Goal: Transaction & Acquisition: Subscribe to service/newsletter

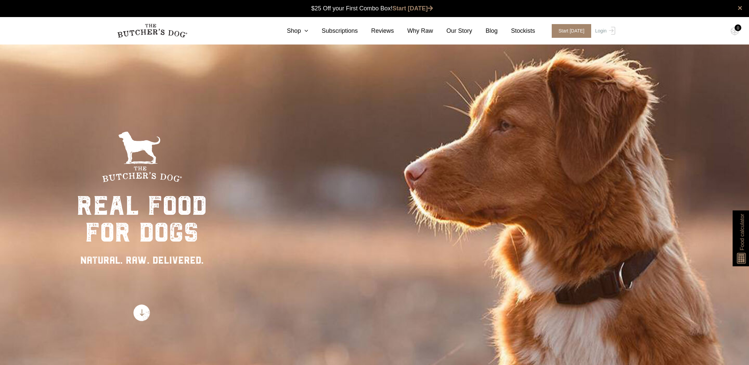
scroll to position [0, 0]
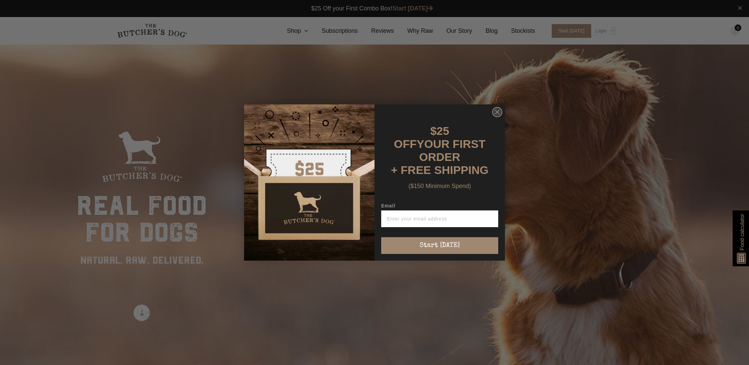
click at [498, 114] on icon "Close dialog" at bounding box center [497, 112] width 4 height 4
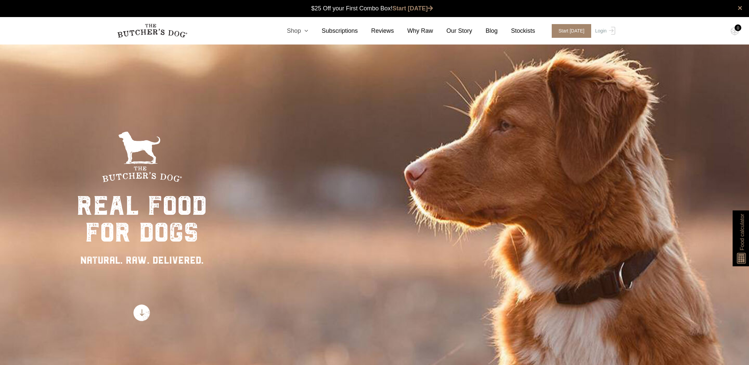
click at [308, 30] on icon at bounding box center [304, 31] width 7 height 6
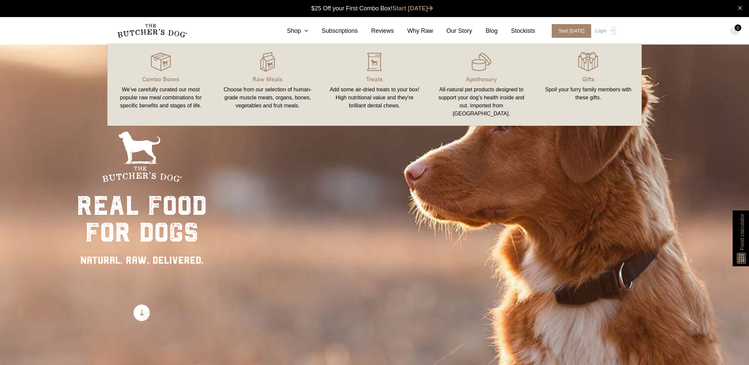
click at [393, 145] on div "real food for dogs NATURAL. RAW. DELIVERED." at bounding box center [374, 226] width 749 height 365
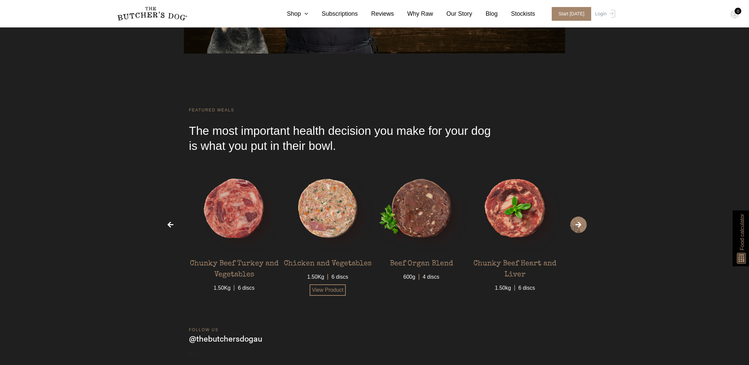
scroll to position [2137, 0]
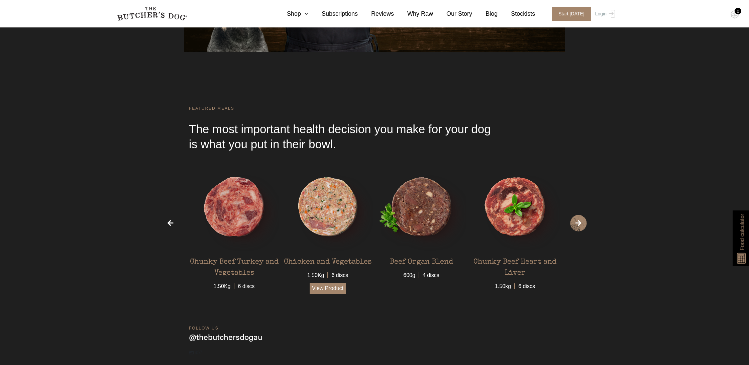
click at [330, 294] on link "View Product" at bounding box center [328, 288] width 36 height 11
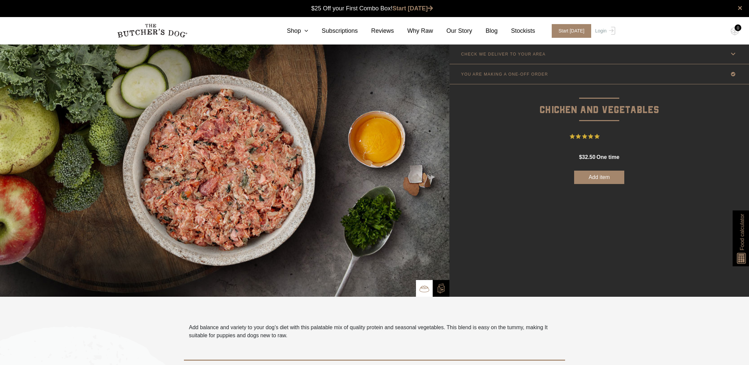
click at [504, 52] on p "CHECK WE DELIVER TO YOUR AREA" at bounding box center [503, 54] width 85 height 5
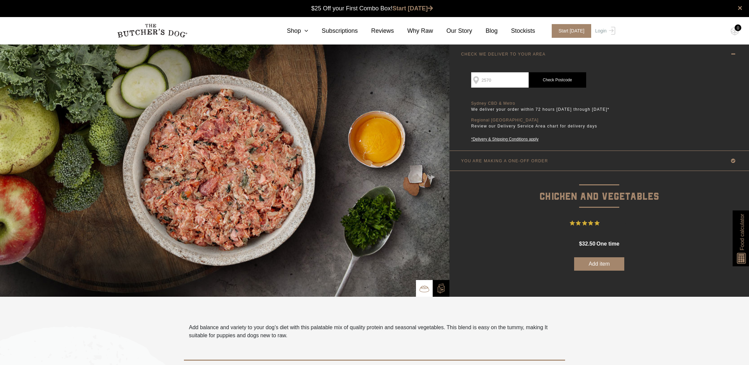
click at [501, 81] on input "2570" at bounding box center [500, 79] width 58 height 15
click at [567, 78] on link "Check Postcode" at bounding box center [558, 79] width 58 height 15
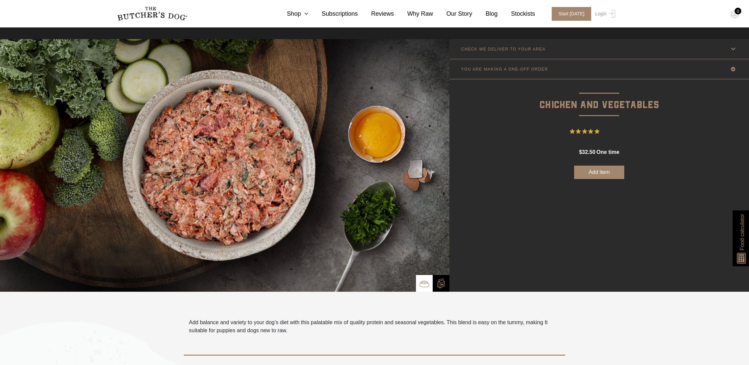
scroll to position [6, 0]
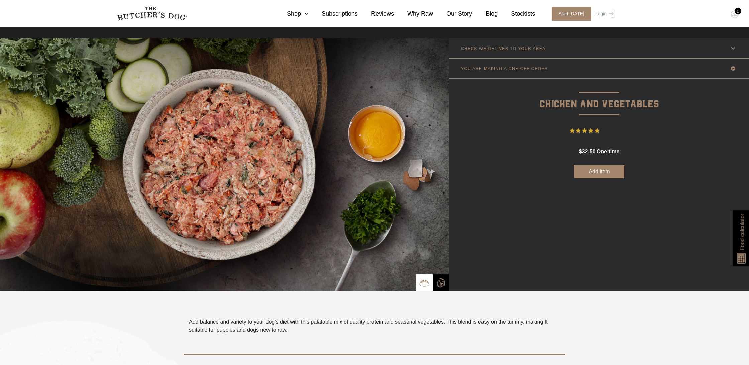
click at [742, 260] on img at bounding box center [742, 256] width 13 height 14
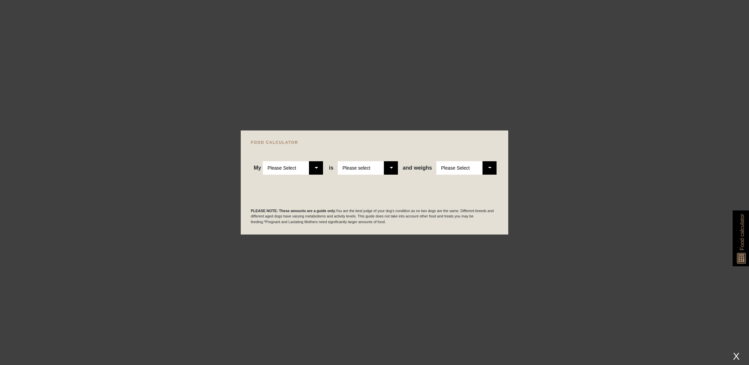
click at [317, 170] on select "Please Select Adult Dog Puppy" at bounding box center [293, 167] width 60 height 13
select select "adult"
click at [395, 169] on select "Please select a healthy weight overweight" at bounding box center [368, 167] width 60 height 13
select select "0"
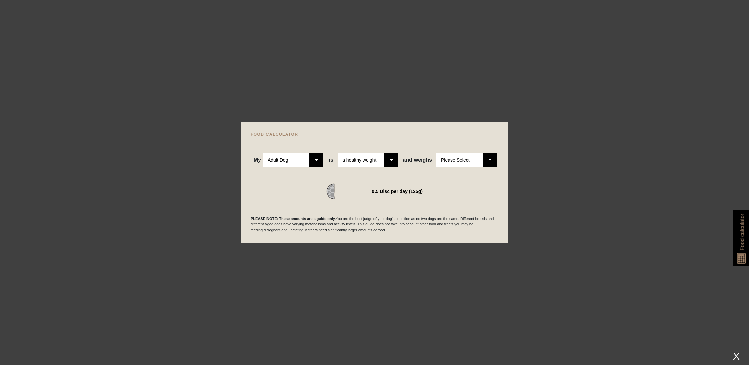
click at [493, 161] on select "Please Select 1kg 2kg 3kg 4kg 5kg 6kg 7kg 8kg 9kg 10kg 11kg 12kg 13kg 14kg 15kg…" at bounding box center [466, 159] width 60 height 13
select select "7"
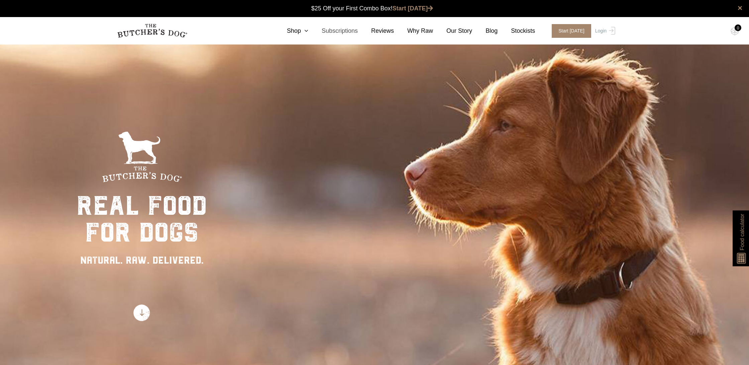
click at [310, 30] on link "Subscriptions" at bounding box center [332, 30] width 49 height 9
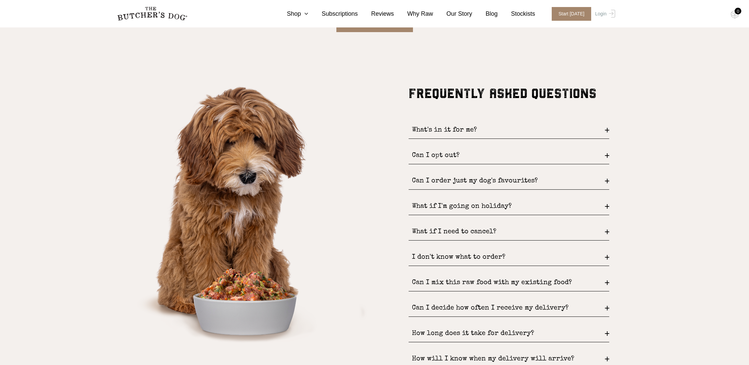
scroll to position [903, 0]
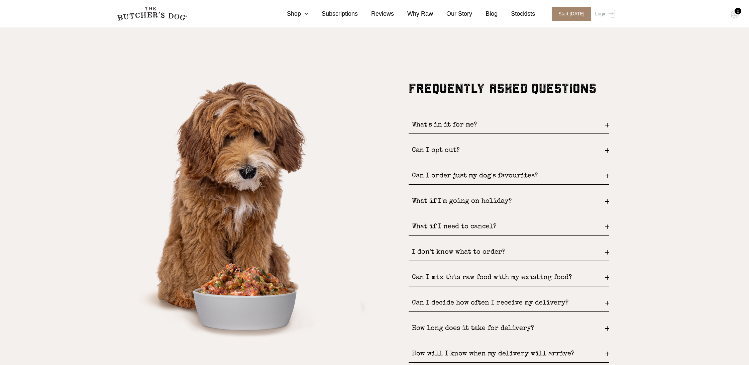
click at [607, 124] on div "What's in it for me?" at bounding box center [509, 125] width 201 height 17
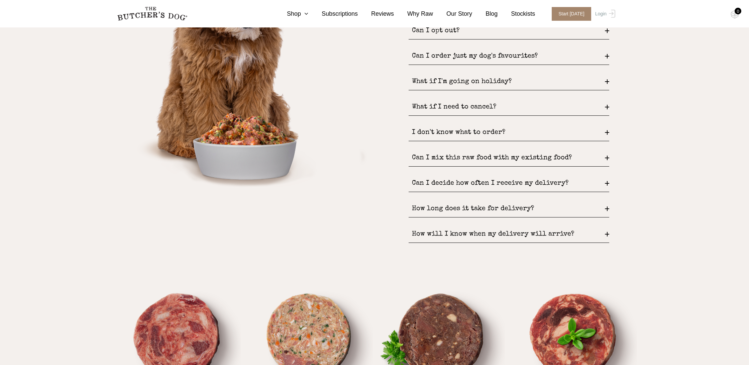
scroll to position [1062, 0]
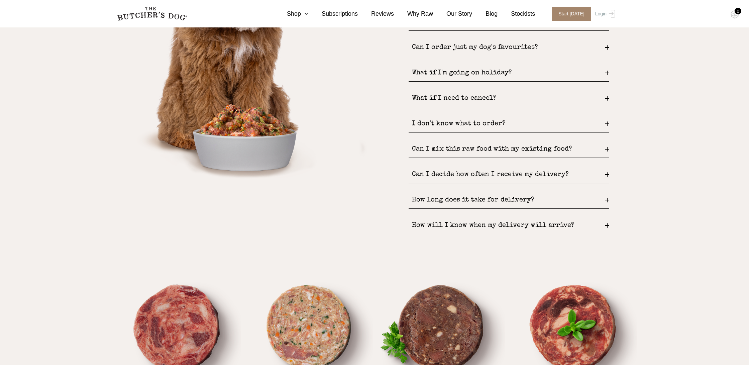
click at [607, 146] on div "Can I mix this raw food with my existing food?" at bounding box center [509, 149] width 201 height 17
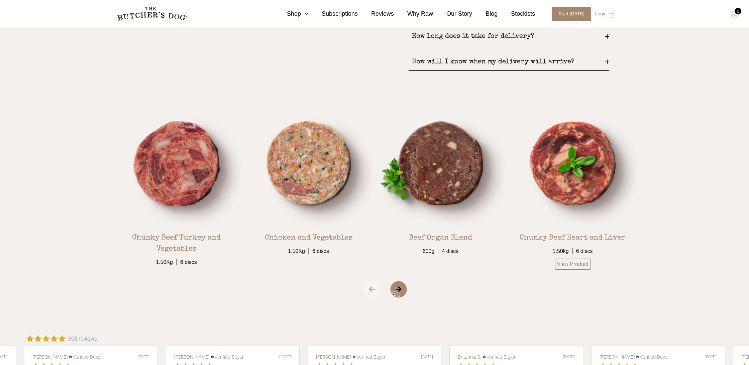
scroll to position [1229, 0]
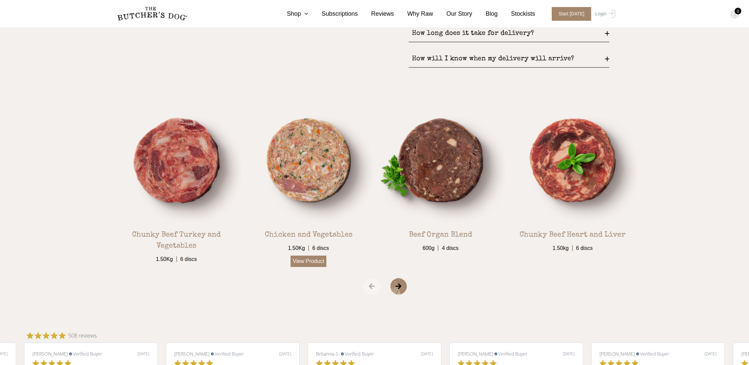
click at [304, 262] on link "View Product" at bounding box center [309, 261] width 36 height 11
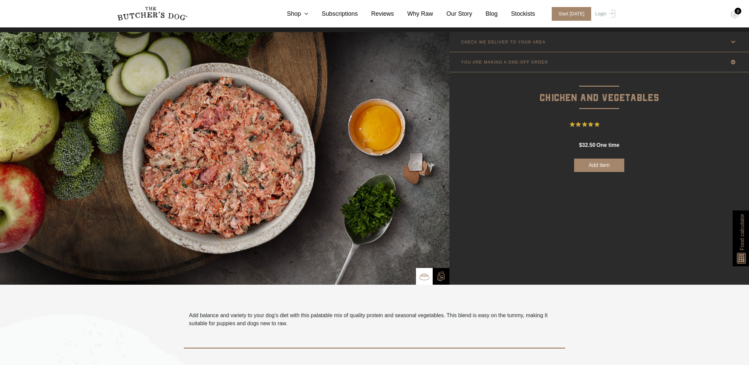
scroll to position [12, 0]
click at [441, 277] on img at bounding box center [441, 276] width 10 height 10
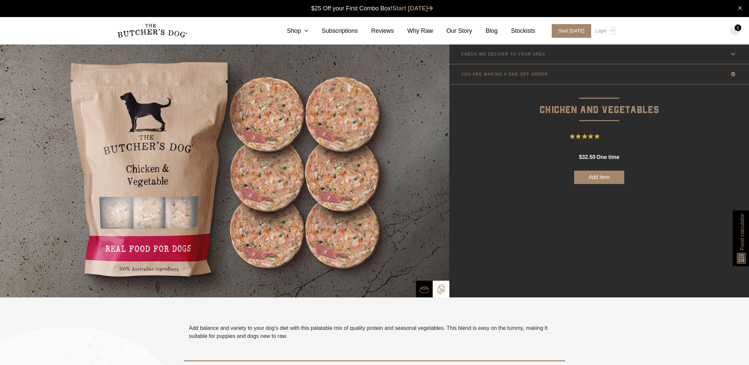
scroll to position [0, 0]
click at [311, 32] on link "Subscriptions" at bounding box center [332, 30] width 49 height 9
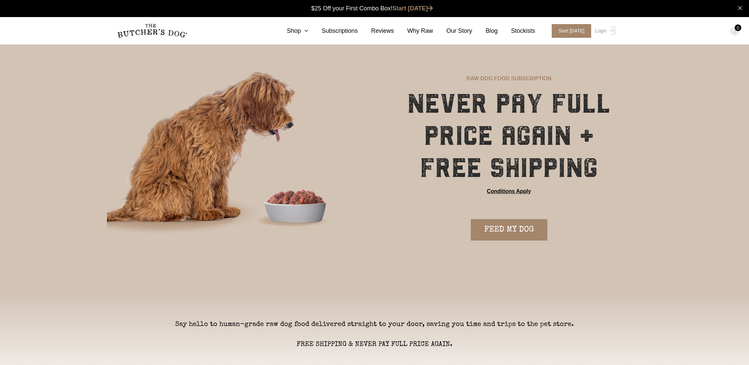
scroll to position [0, 0]
click at [306, 32] on icon at bounding box center [304, 31] width 7 height 6
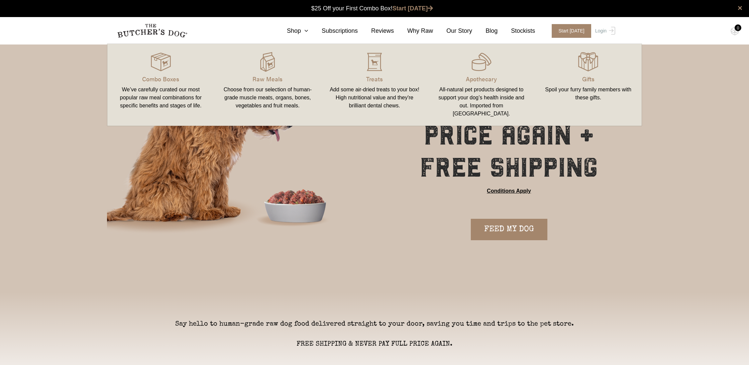
click at [278, 91] on div "Choose from our selection of human-grade muscle meats, organs, bones, vegetable…" at bounding box center [267, 98] width 91 height 24
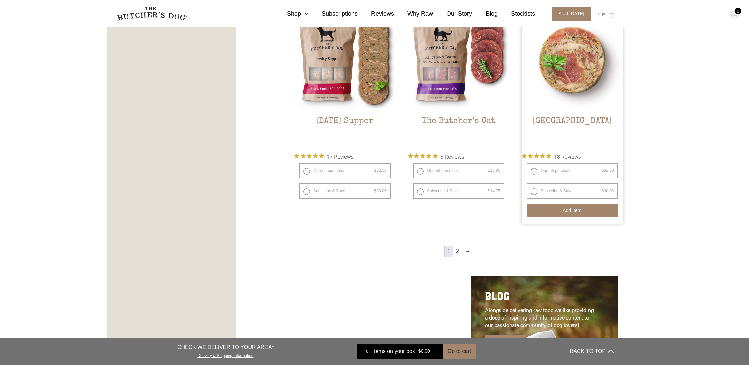
scroll to position [852, 0]
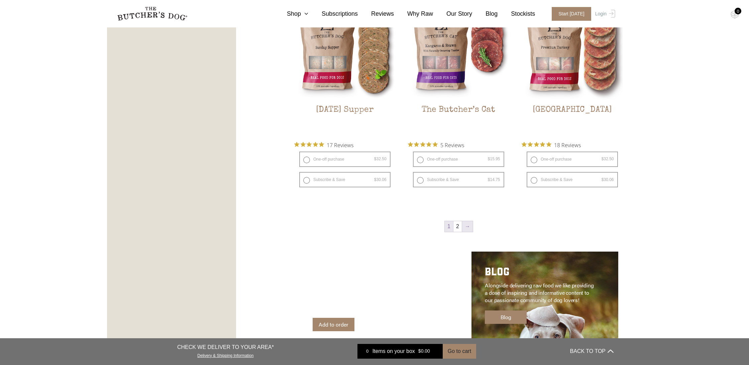
click at [468, 227] on link "→" at bounding box center [467, 226] width 11 height 11
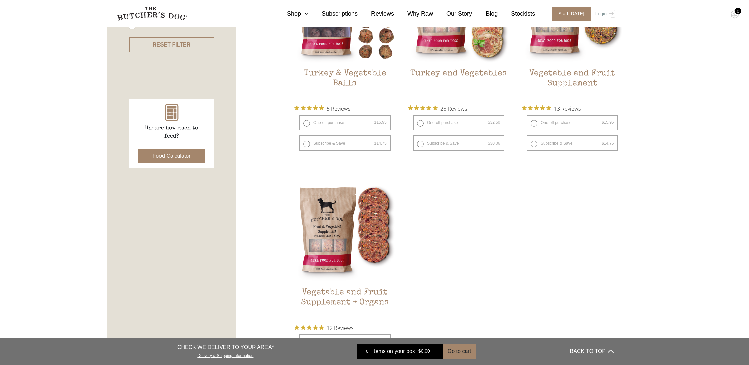
scroll to position [206, 0]
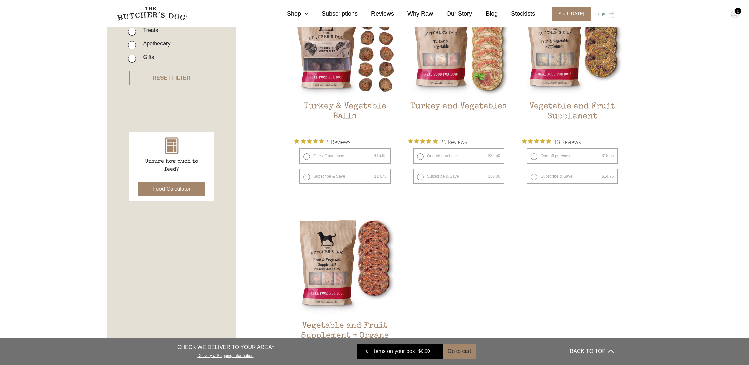
click at [168, 182] on button "Food Calculator" at bounding box center [172, 189] width 68 height 15
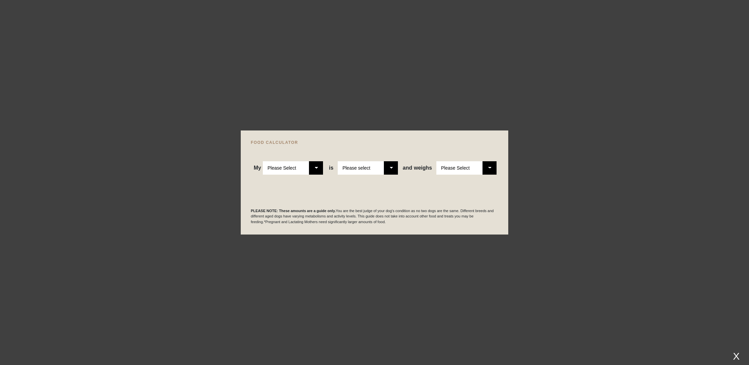
click at [319, 168] on select "Please Select Adult Dog Puppy" at bounding box center [293, 167] width 60 height 13
select select "adult"
click at [389, 169] on select "Please select a healthy weight overweight" at bounding box center [368, 167] width 60 height 13
select select "0"
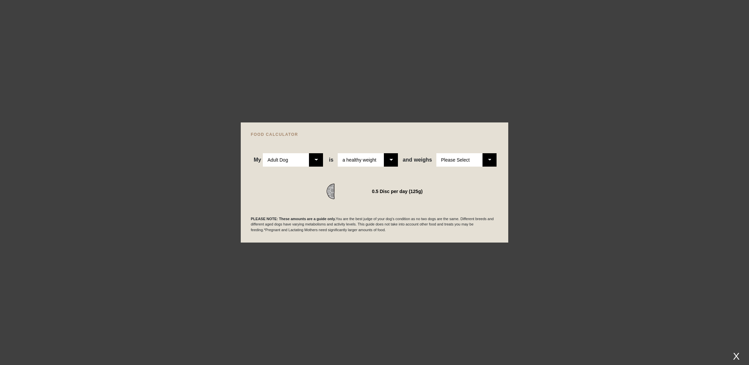
click at [489, 162] on select "Please Select 1kg 2kg 3kg 4kg 5kg 6kg 7kg 8kg 9kg 10kg 11kg 12kg 13kg 14kg 15kg…" at bounding box center [466, 159] width 60 height 13
select select "7"
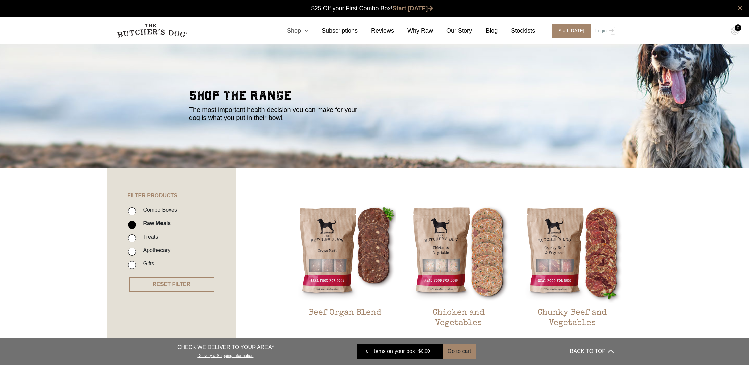
click at [308, 30] on icon at bounding box center [304, 31] width 7 height 6
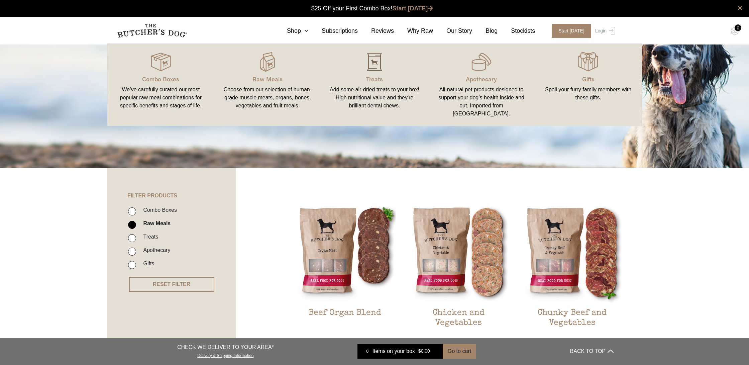
click at [372, 71] on img at bounding box center [375, 62] width 20 height 20
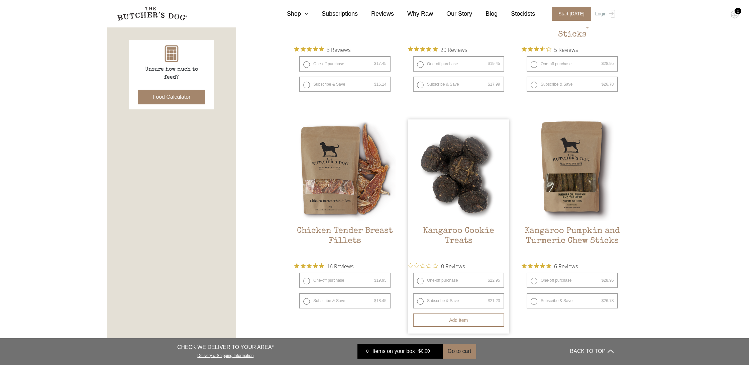
scroll to position [299, 0]
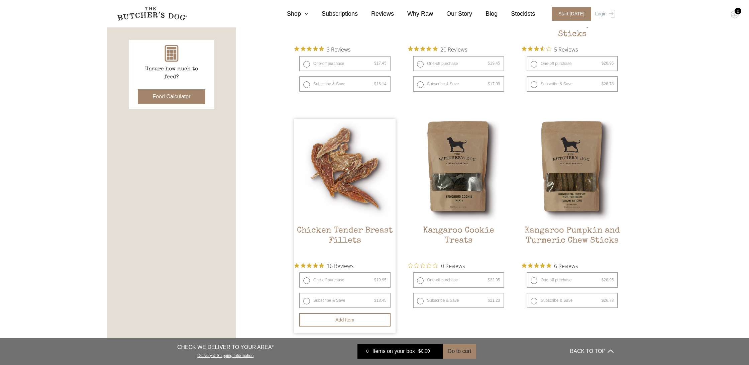
click at [345, 194] on img at bounding box center [344, 169] width 101 height 101
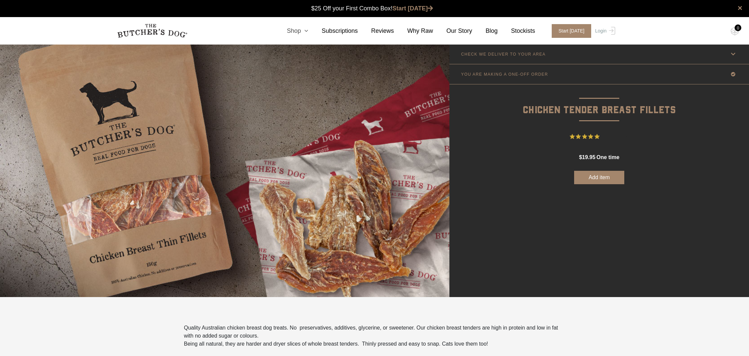
click at [308, 29] on icon at bounding box center [304, 31] width 7 height 6
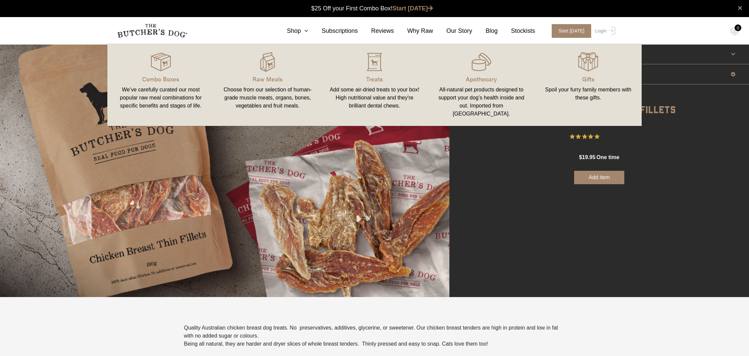
click at [172, 96] on div "We’ve carefully curated our most popular raw meal combinations for specific ben…" at bounding box center [160, 98] width 91 height 24
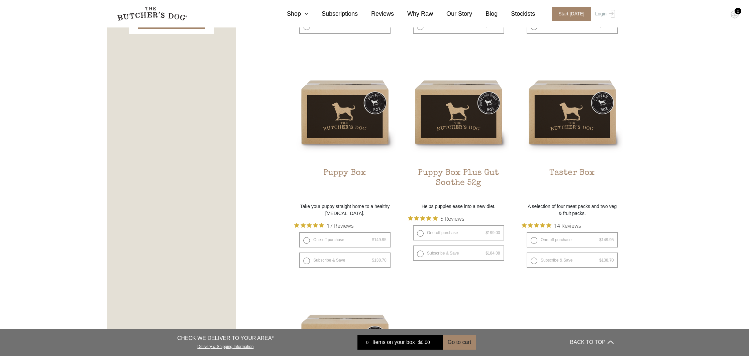
scroll to position [373, 0]
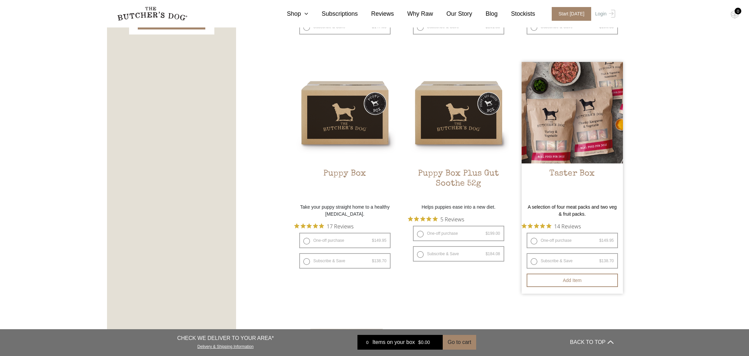
click at [587, 183] on h2 "Taster Box" at bounding box center [572, 184] width 101 height 31
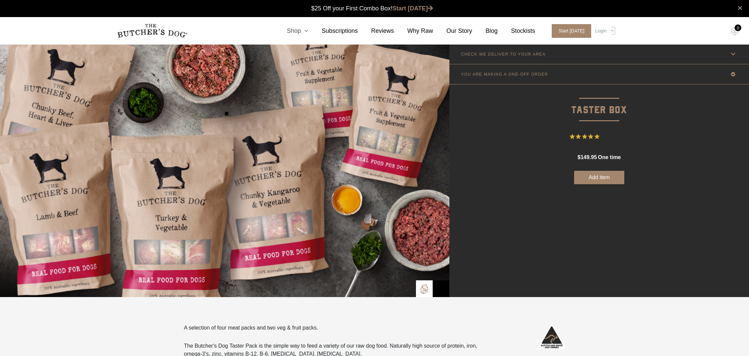
click at [308, 30] on icon at bounding box center [304, 31] width 7 height 6
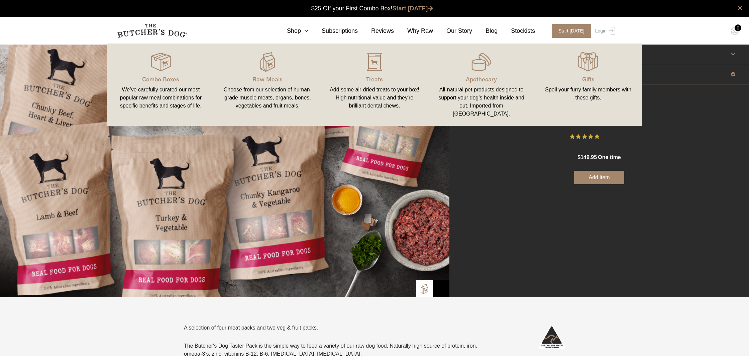
click at [271, 97] on div "Choose from our selection of human-grade muscle meats, organs, bones, vegetable…" at bounding box center [267, 98] width 91 height 24
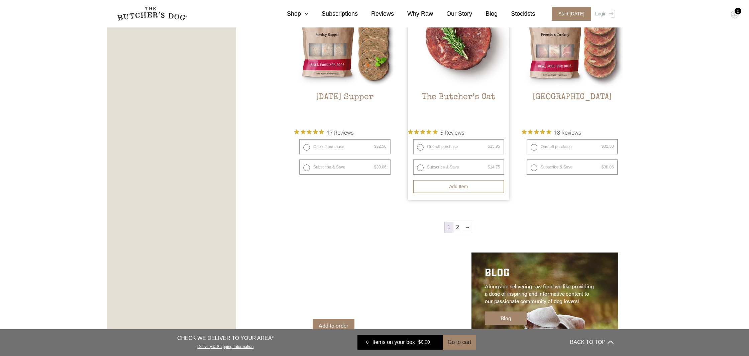
scroll to position [867, 0]
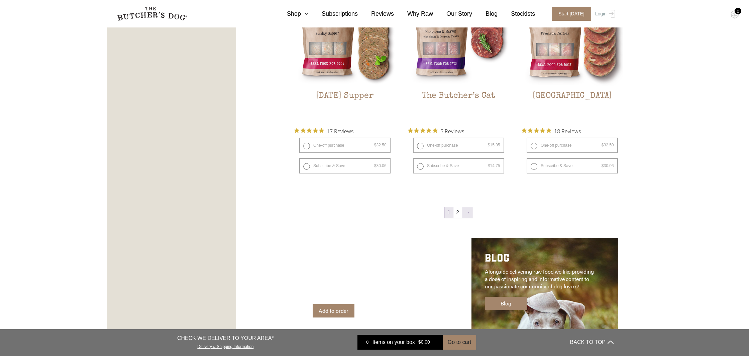
click at [470, 214] on link "→" at bounding box center [467, 212] width 11 height 11
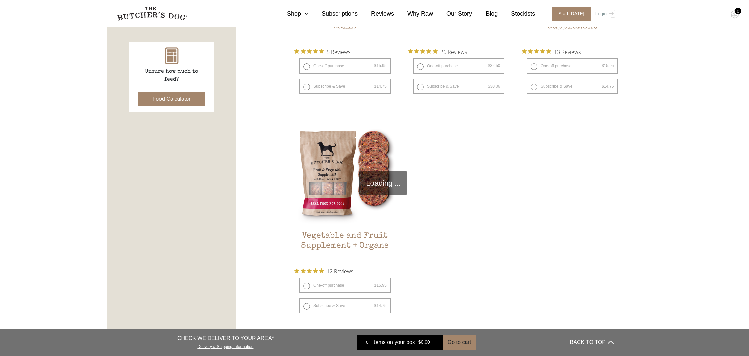
scroll to position [151, 0]
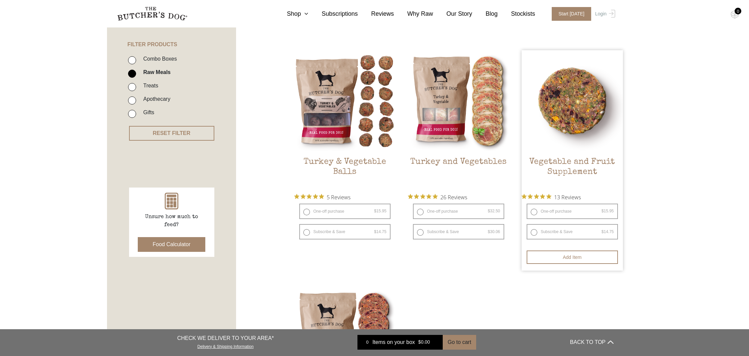
click at [567, 169] on h2 "Vegetable and Fruit Supplement" at bounding box center [572, 172] width 101 height 31
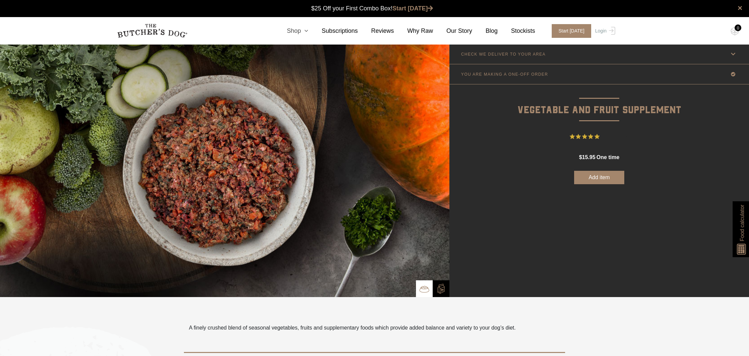
click at [308, 32] on icon at bounding box center [304, 31] width 7 height 6
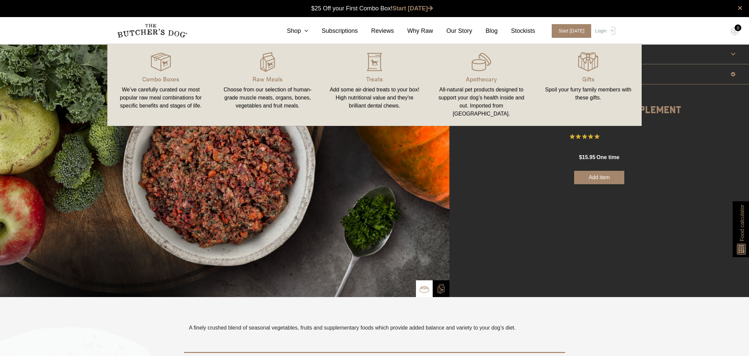
click at [267, 96] on div "Choose from our selection of human-grade muscle meats, organs, bones, vegetable…" at bounding box center [267, 98] width 91 height 24
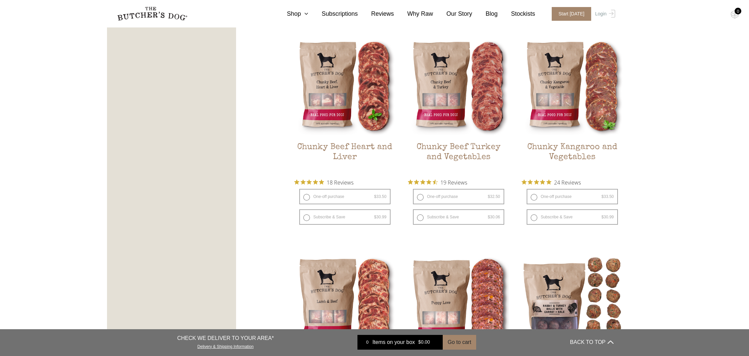
scroll to position [425, 0]
